Goal: Transaction & Acquisition: Book appointment/travel/reservation

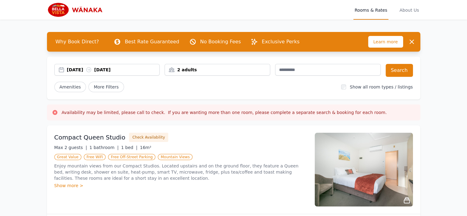
click at [79, 68] on div "[DATE] [DATE]" at bounding box center [113, 70] width 93 height 6
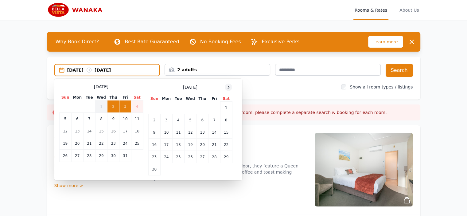
click at [226, 86] on icon at bounding box center [228, 87] width 5 height 5
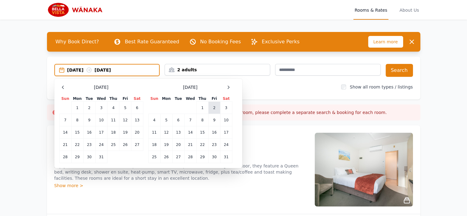
click at [214, 106] on td "2" at bounding box center [214, 108] width 12 height 12
click at [155, 117] on td "4" at bounding box center [154, 120] width 12 height 12
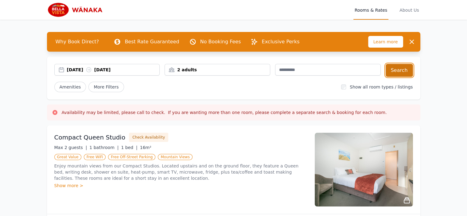
click at [397, 67] on button "Search" at bounding box center [398, 70] width 27 height 13
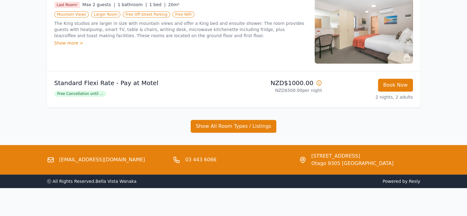
scroll to position [255, 0]
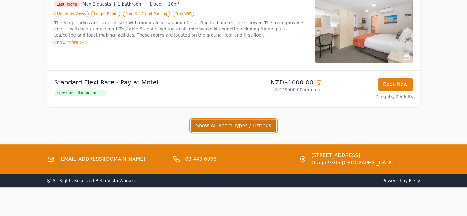
click at [222, 121] on button "Show All Room Types / Listings" at bounding box center [234, 125] width 86 height 13
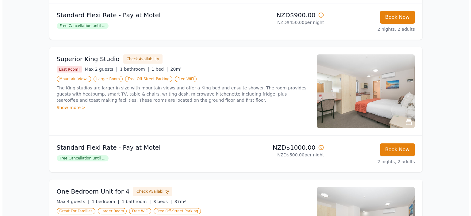
scroll to position [193, 0]
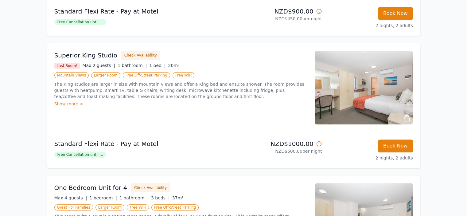
click at [73, 104] on div "Show more >" at bounding box center [180, 104] width 253 height 6
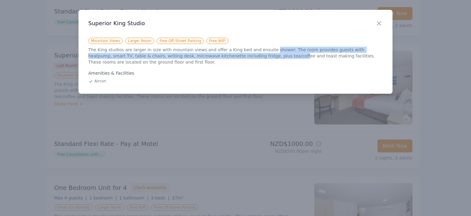
drag, startPoint x: 256, startPoint y: 51, endPoint x: 231, endPoint y: 54, distance: 25.0
click at [231, 54] on p "The King studios are larger in size with mountain views and offer a King bed an…" at bounding box center [235, 56] width 295 height 18
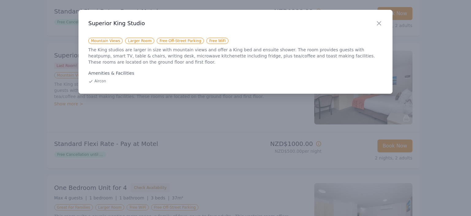
click at [245, 51] on p "The King studios are larger in size with mountain views and offer a King bed an…" at bounding box center [235, 56] width 295 height 18
drag, startPoint x: 266, startPoint y: 52, endPoint x: 221, endPoint y: 50, distance: 45.4
click at [220, 50] on p "The King studios are larger in size with mountain views and offer a King bed an…" at bounding box center [235, 56] width 295 height 18
click at [231, 50] on p "The King studios are larger in size with mountain views and offer a King bed an…" at bounding box center [235, 56] width 295 height 18
click at [384, 21] on div "Close" at bounding box center [384, 19] width 17 height 19
